Goal: Task Accomplishment & Management: Use online tool/utility

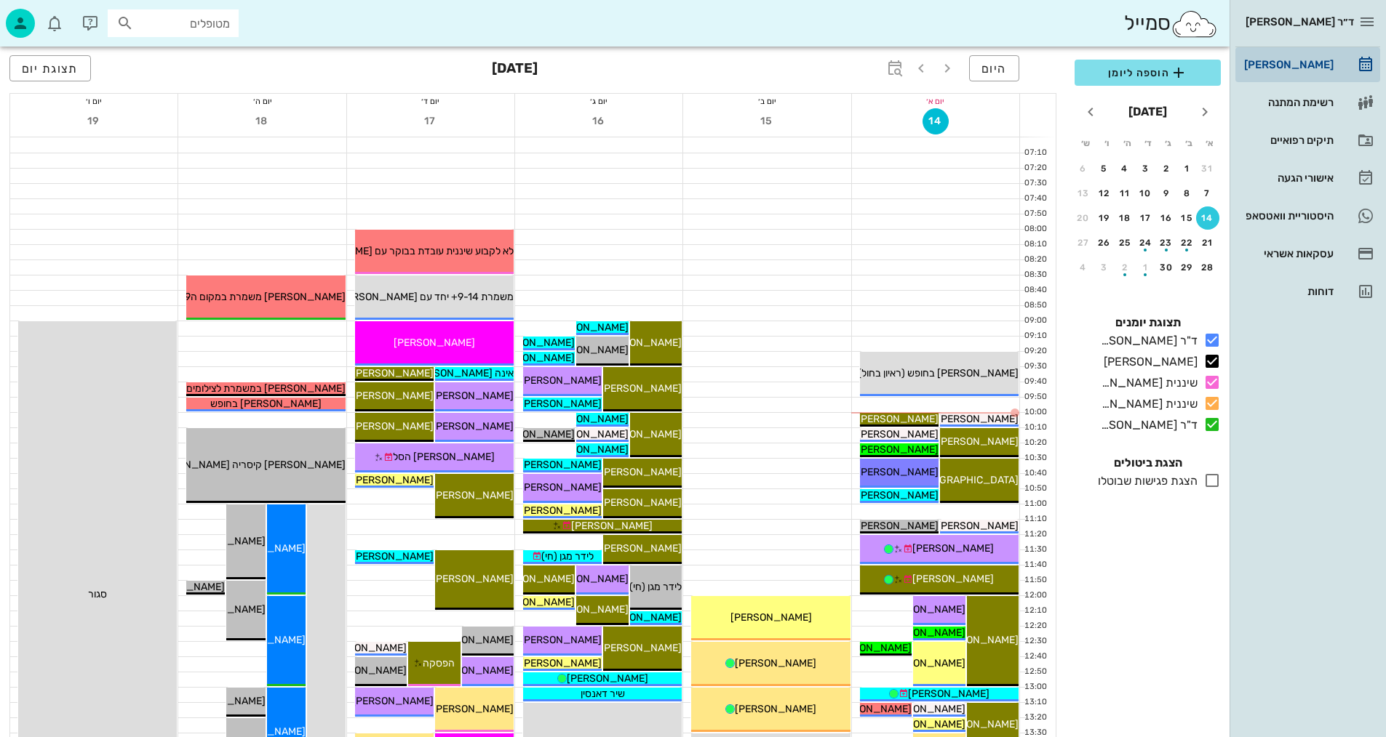
drag, startPoint x: 698, startPoint y: 374, endPoint x: 1252, endPoint y: 47, distance: 642.6
click at [719, 380] on div at bounding box center [766, 374] width 167 height 15
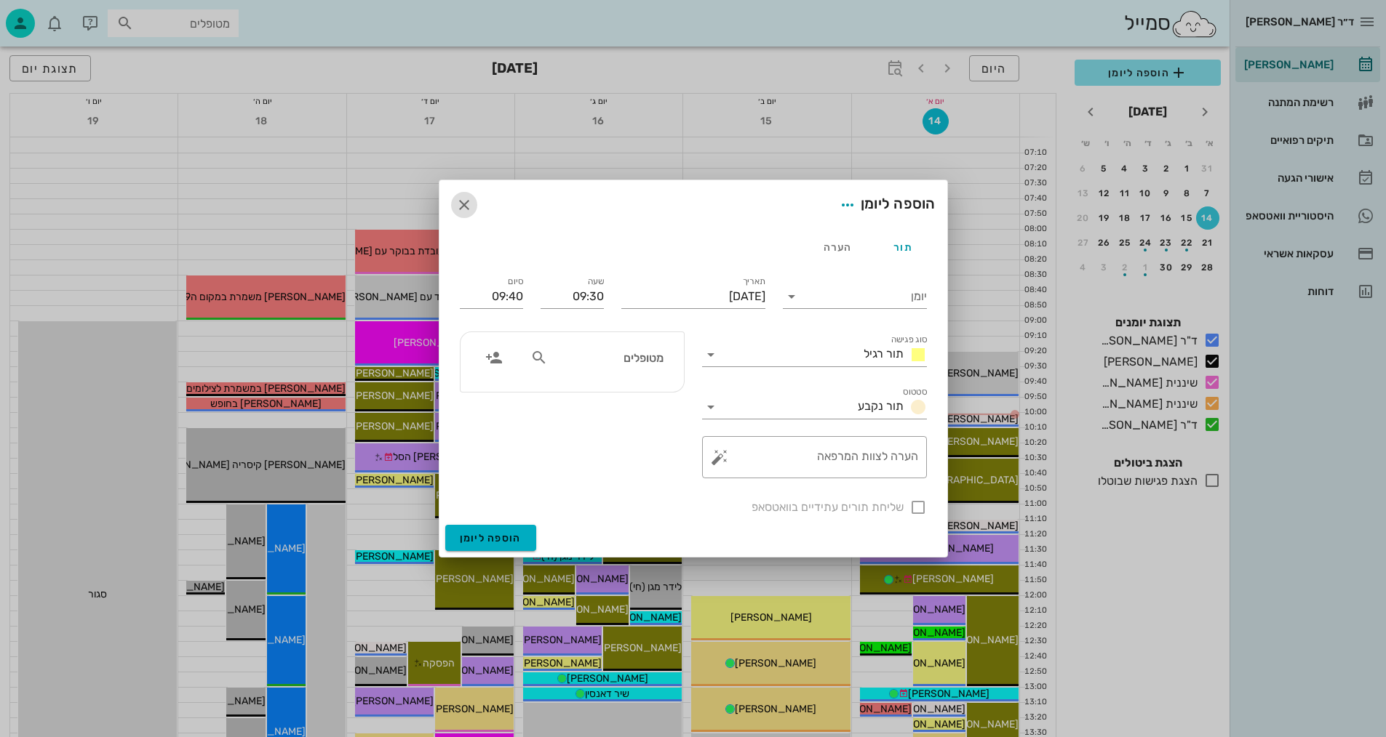
click at [473, 199] on span "button" at bounding box center [464, 204] width 26 height 17
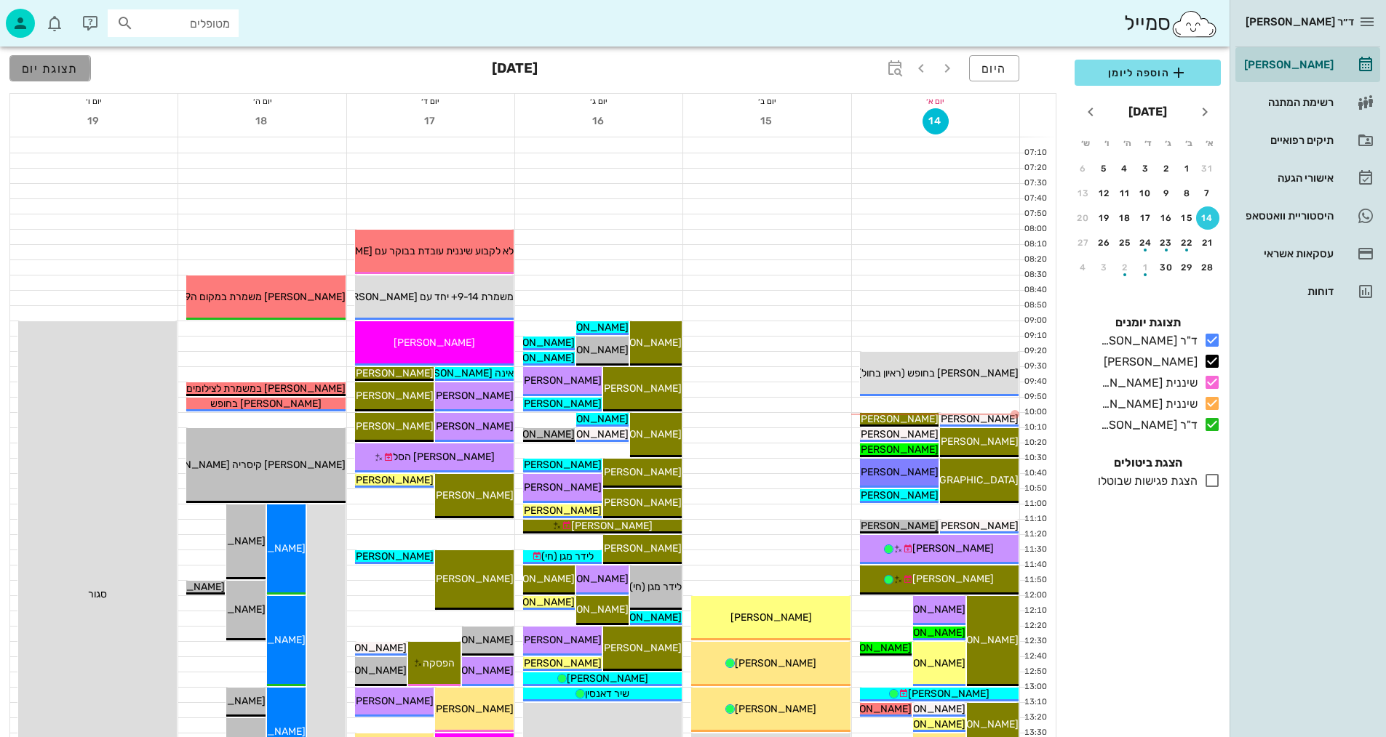
click at [45, 66] on span "תצוגת יום" at bounding box center [50, 69] width 57 height 14
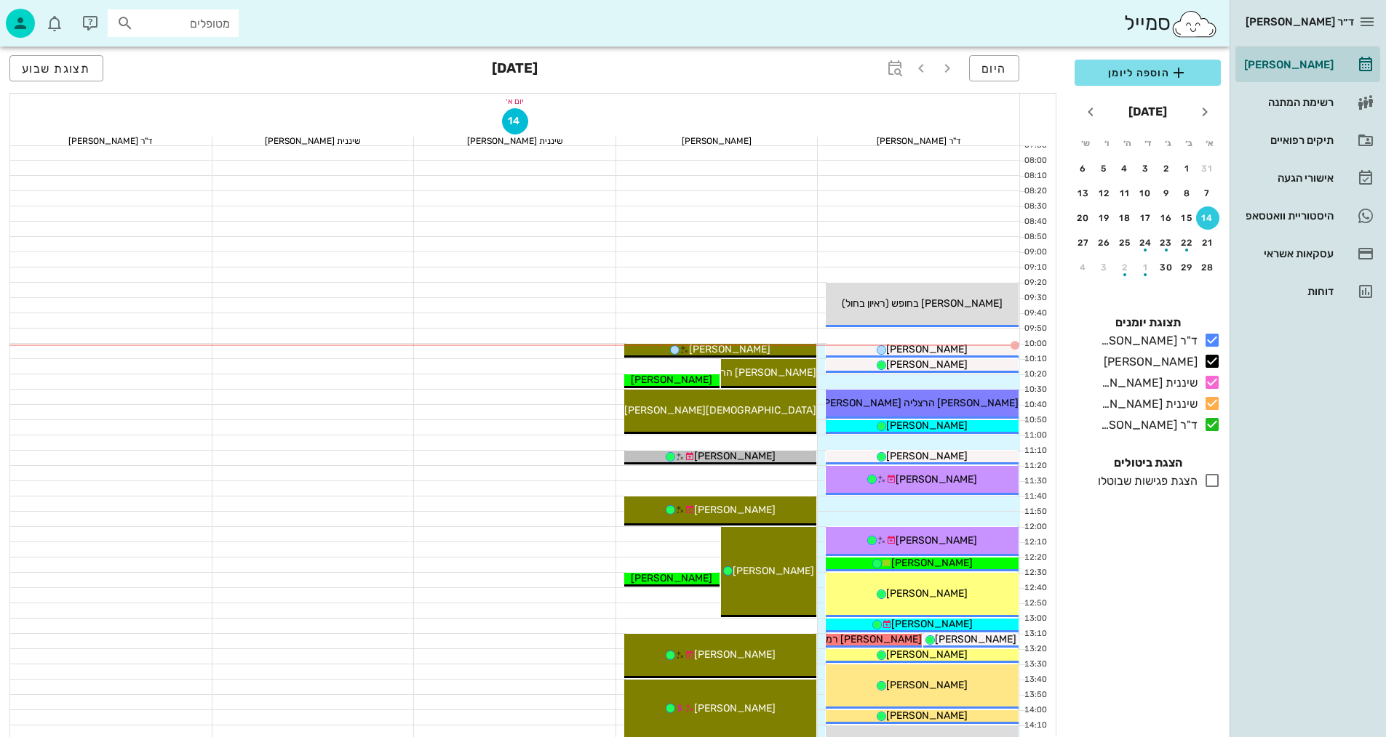
scroll to position [73, 0]
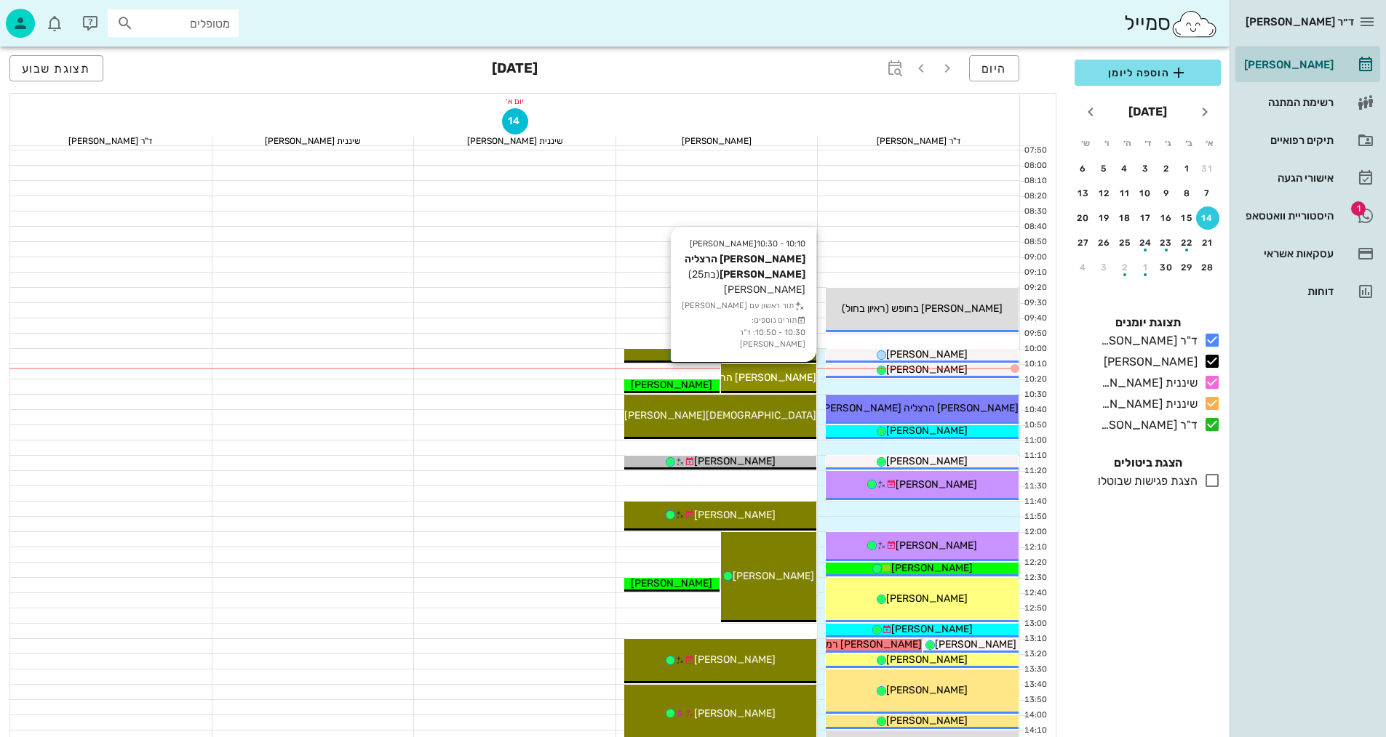
click at [788, 380] on span "[PERSON_NAME] הרצליה [PERSON_NAME]" at bounding box center [716, 378] width 199 height 12
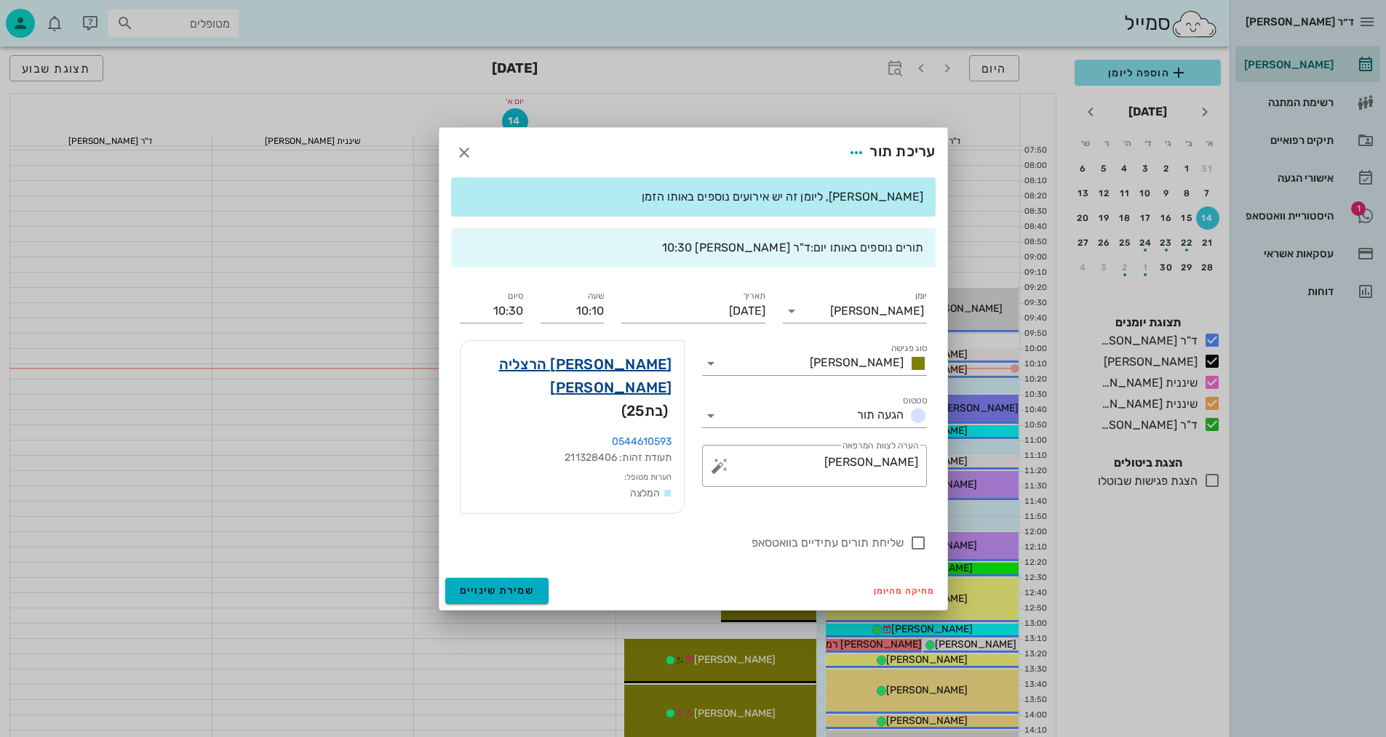
click at [628, 381] on link "[PERSON_NAME] הרצליה [PERSON_NAME]" at bounding box center [572, 376] width 200 height 47
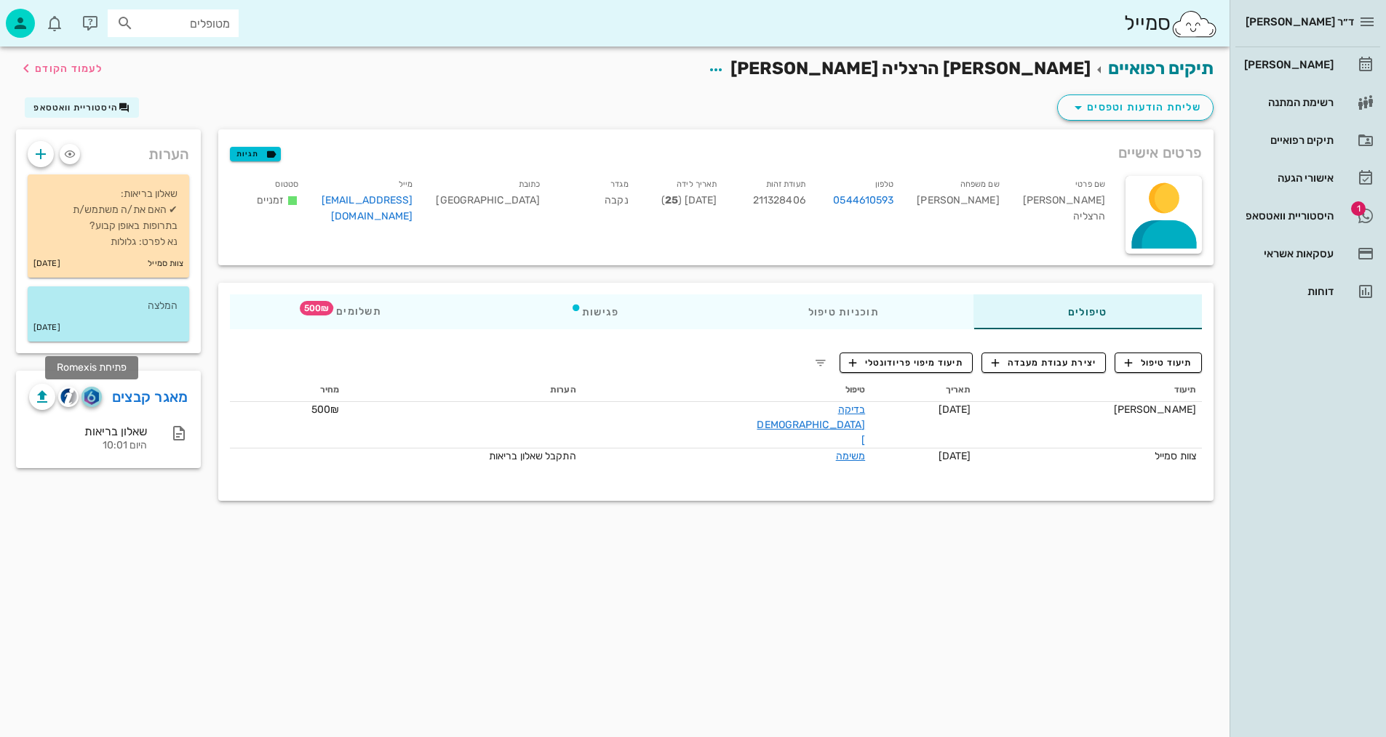
click at [95, 401] on img "button" at bounding box center [91, 397] width 14 height 16
click at [1175, 362] on span "תיעוד טיפול" at bounding box center [1158, 362] width 68 height 13
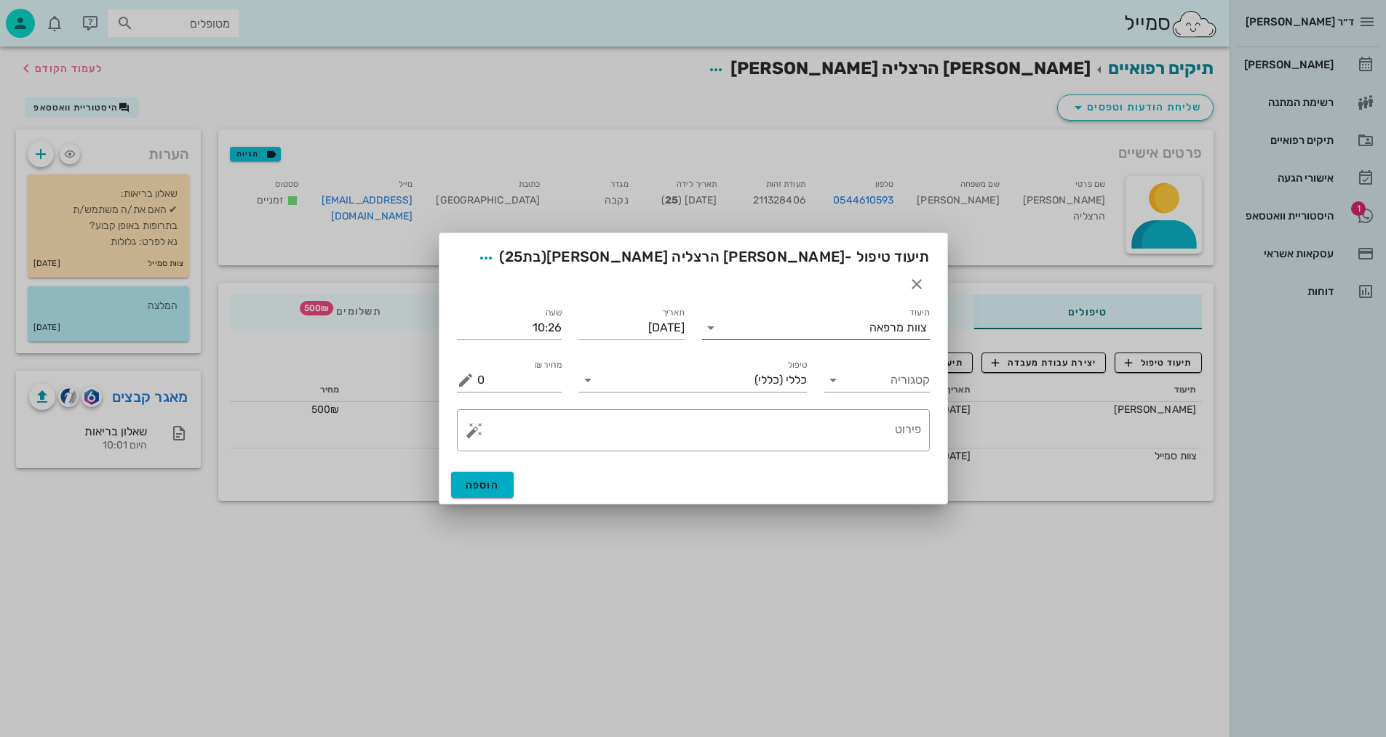
click at [849, 321] on input "תיעוד" at bounding box center [795, 327] width 147 height 23
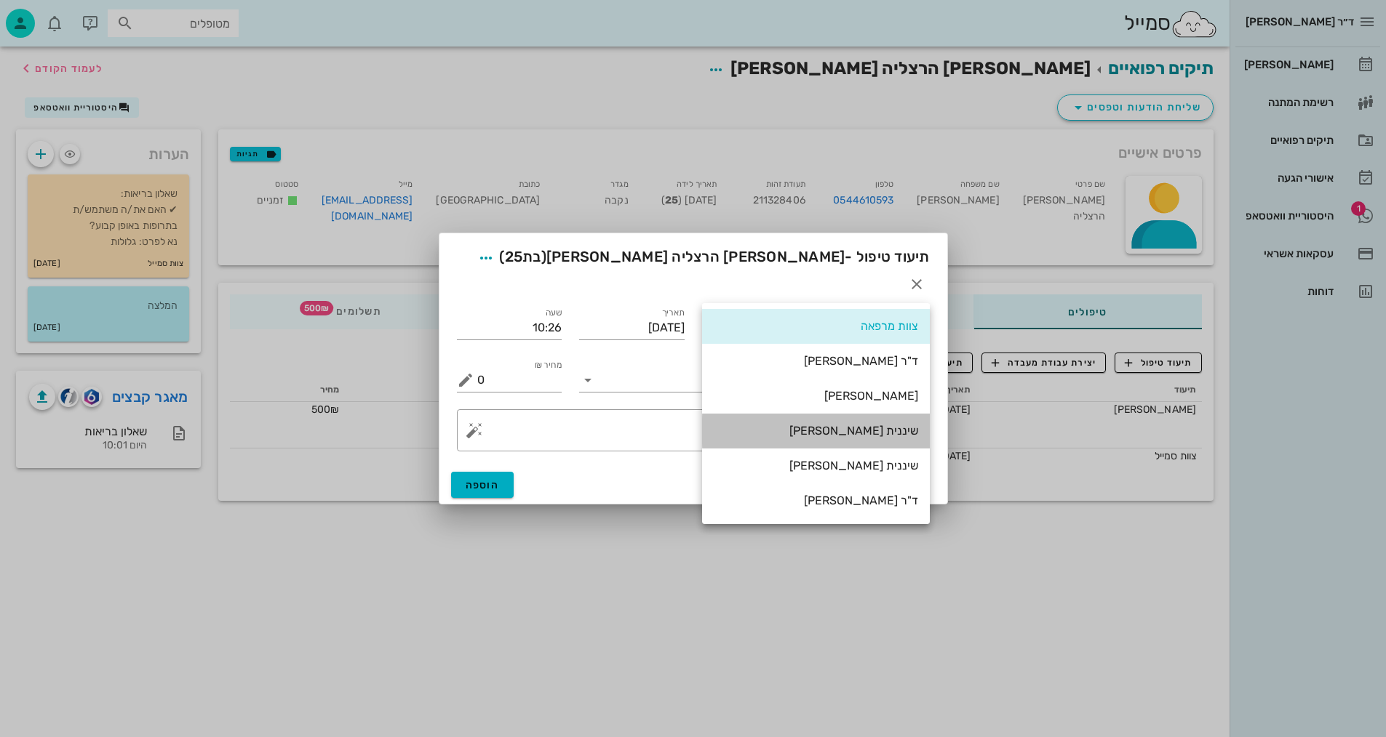
drag, startPoint x: 903, startPoint y: 425, endPoint x: 863, endPoint y: 437, distance: 41.2
click at [903, 424] on div "שיננית [PERSON_NAME]" at bounding box center [815, 431] width 204 height 14
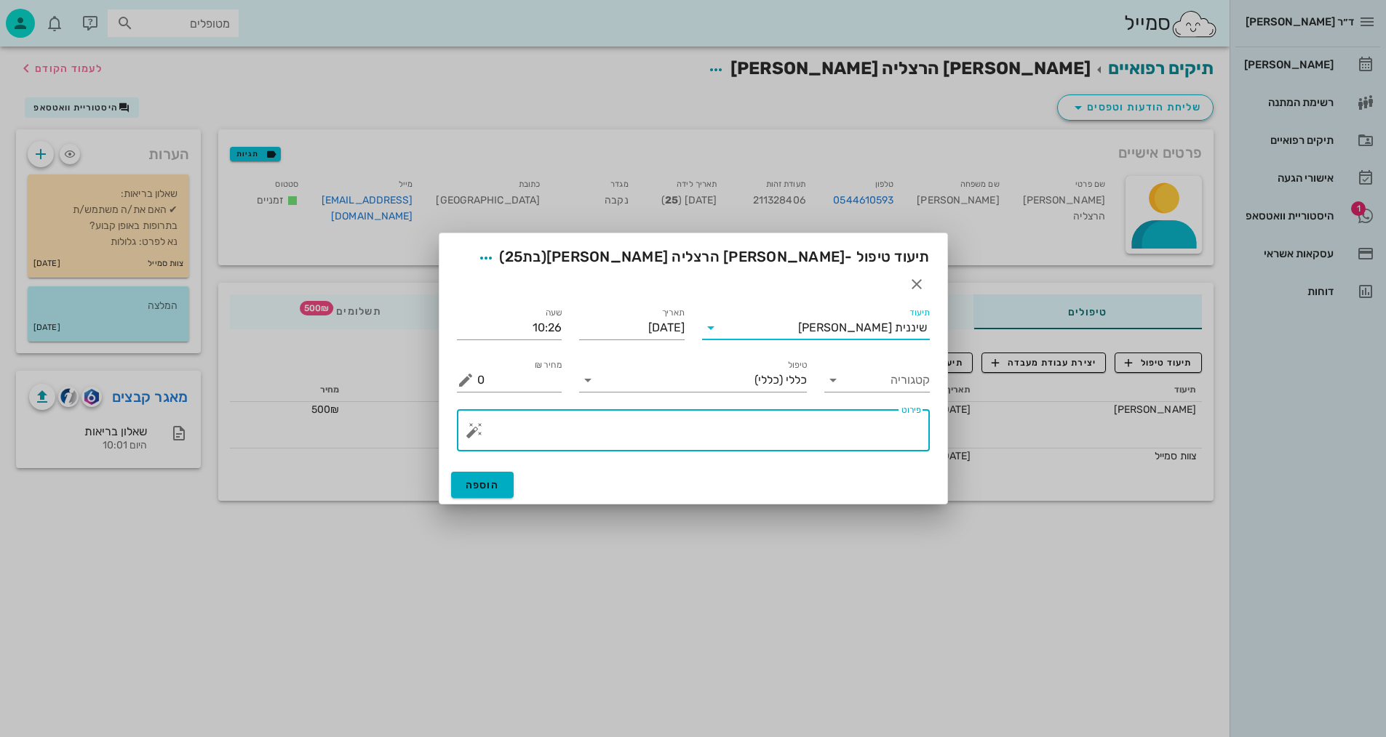
drag, startPoint x: 851, startPoint y: 415, endPoint x: 830, endPoint y: 426, distance: 23.7
click at [839, 422] on textarea "פירוט" at bounding box center [699, 434] width 444 height 35
type textarea "p"
type textarea "פנורמי +סריקה וצ.אפליקציה +3D"
click at [494, 479] on span "הוספה" at bounding box center [482, 485] width 34 height 12
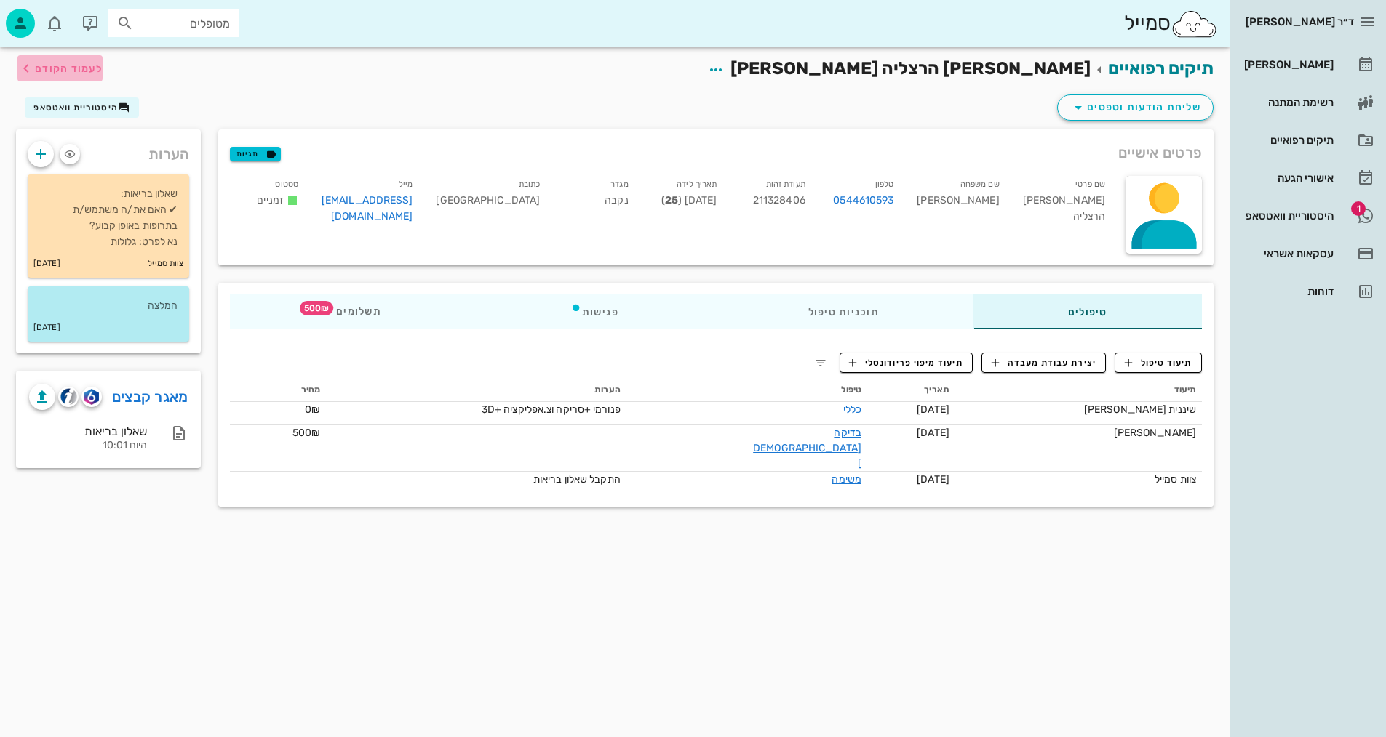
click at [59, 71] on span "לעמוד הקודם" at bounding box center [69, 69] width 68 height 12
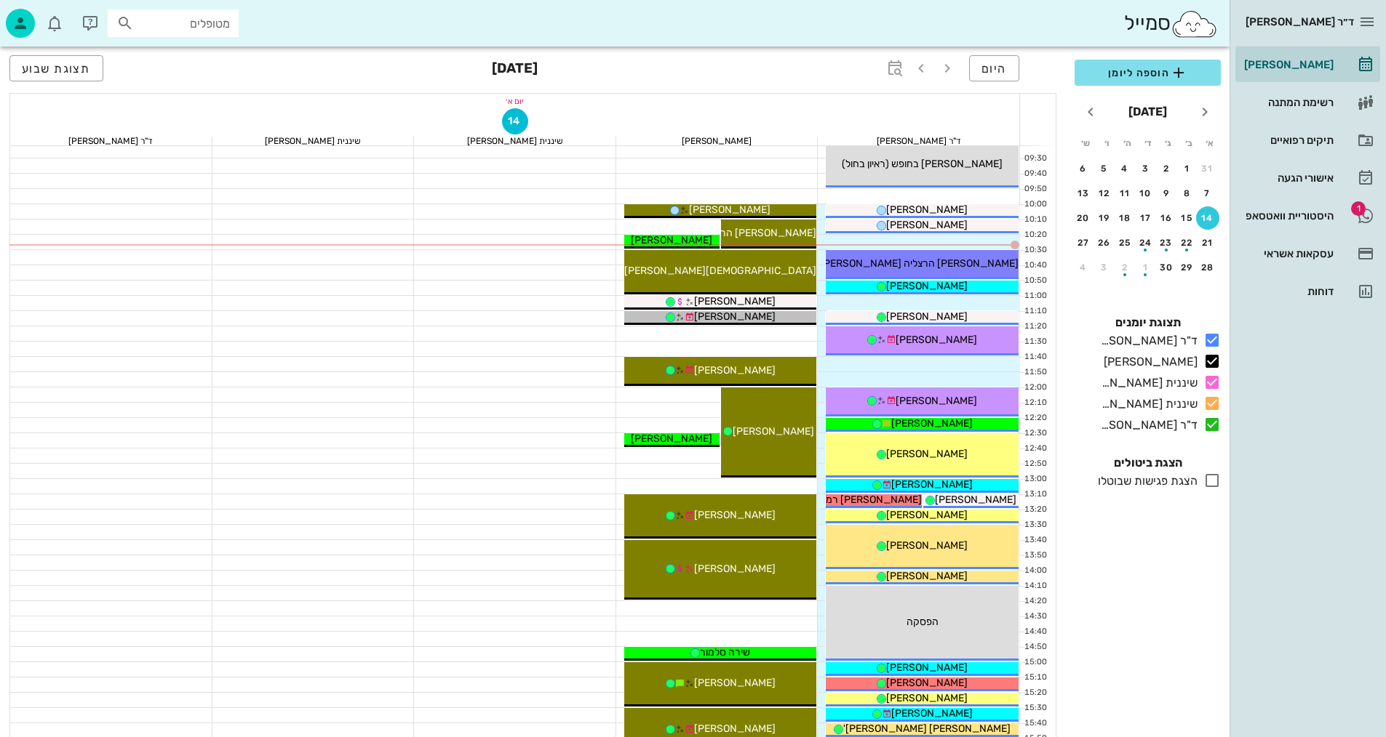
scroll to position [218, 0]
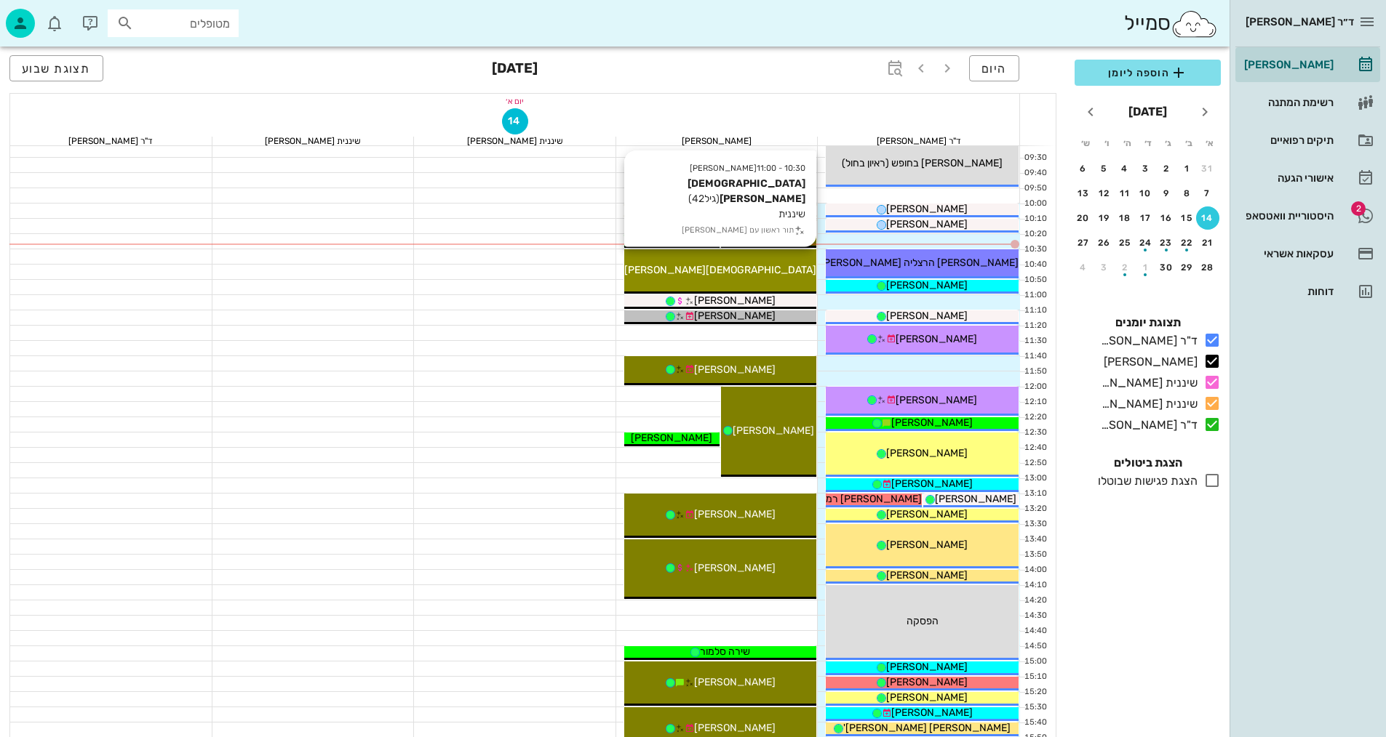
click at [782, 255] on div "10:30 - 11:00 [PERSON_NAME] (גיל 42 ) שיננית תור ראשון עם [PERSON_NAME]" at bounding box center [720, 271] width 193 height 44
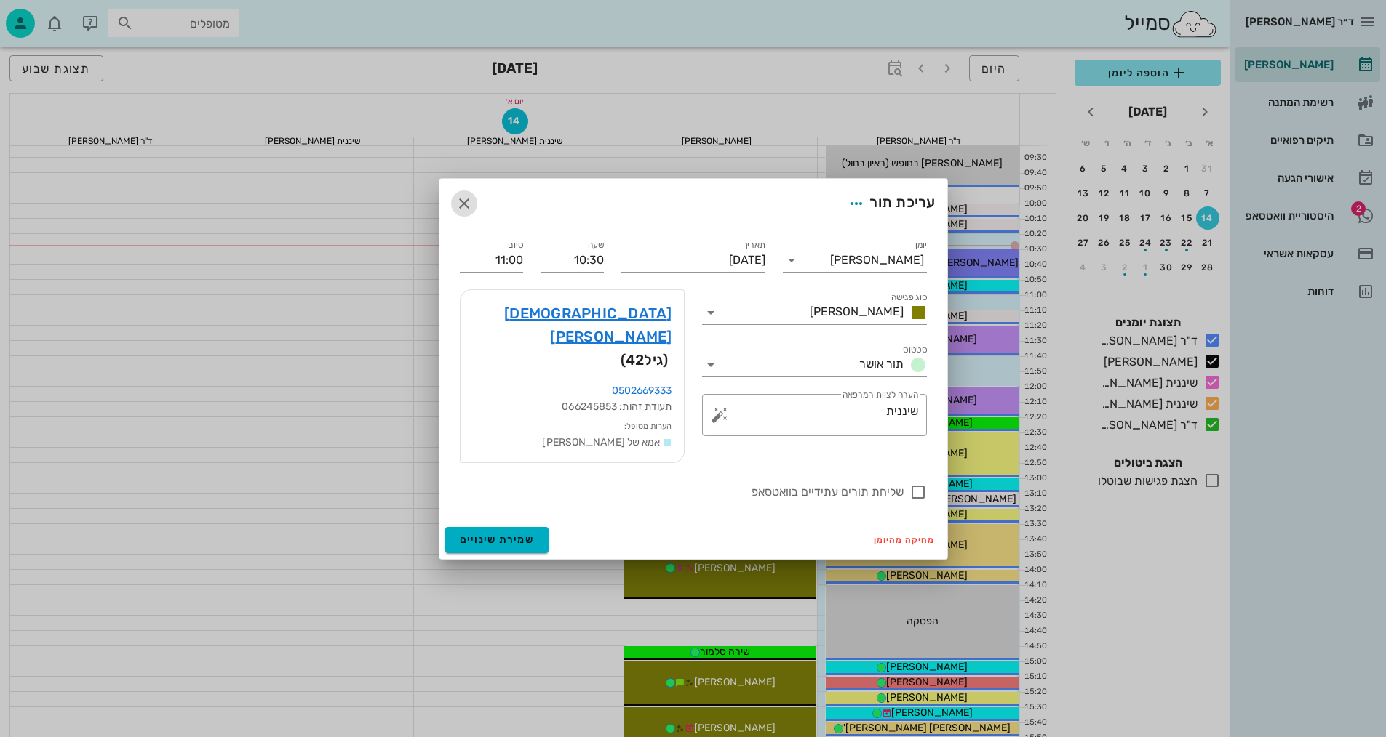
click at [465, 212] on icon "button" at bounding box center [463, 203] width 17 height 17
